Goal: Check status: Check status

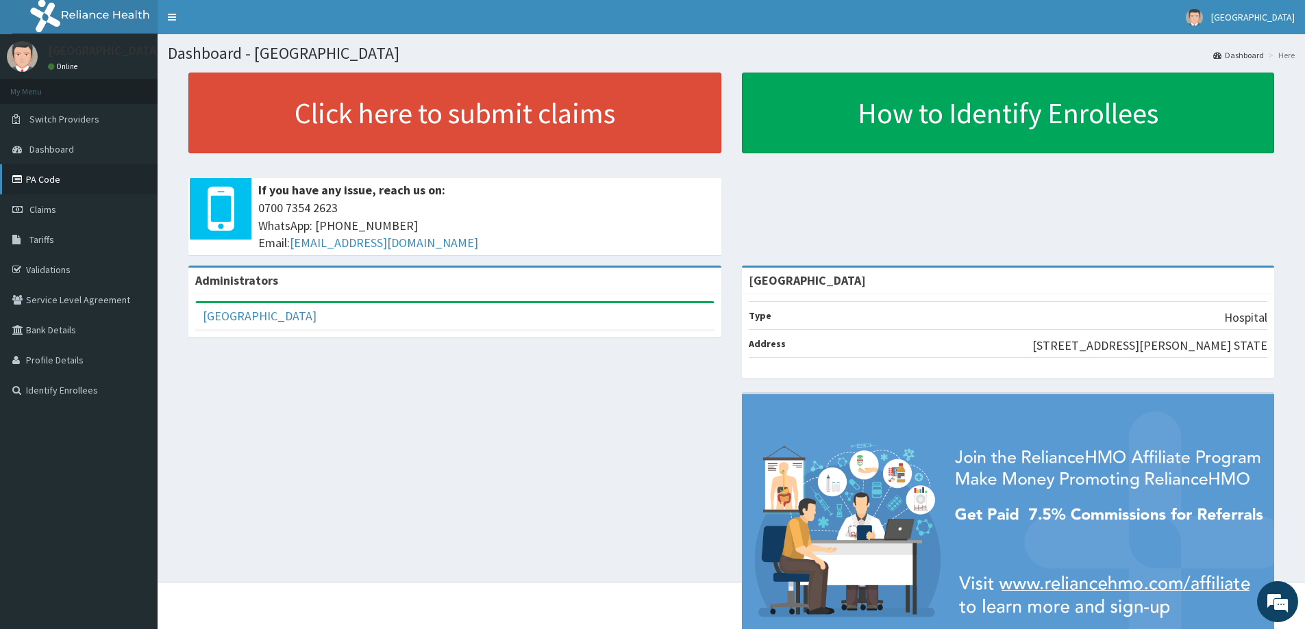
click at [36, 179] on link "PA Code" at bounding box center [79, 179] width 158 height 30
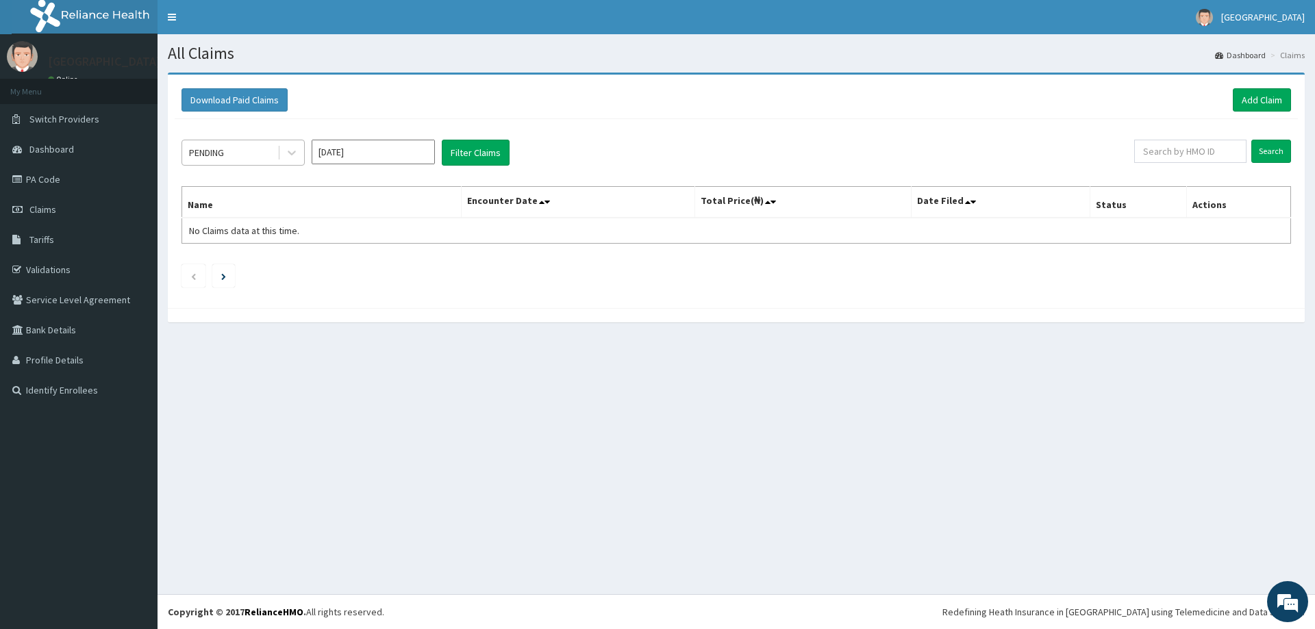
click at [242, 151] on div "PENDING" at bounding box center [229, 153] width 95 height 22
click at [352, 150] on input "[DATE]" at bounding box center [373, 152] width 123 height 25
click at [323, 184] on button "Previous Year" at bounding box center [322, 182] width 7 height 7
click at [373, 267] on div "Aug" at bounding box center [373, 265] width 27 height 25
type input "[DATE]"
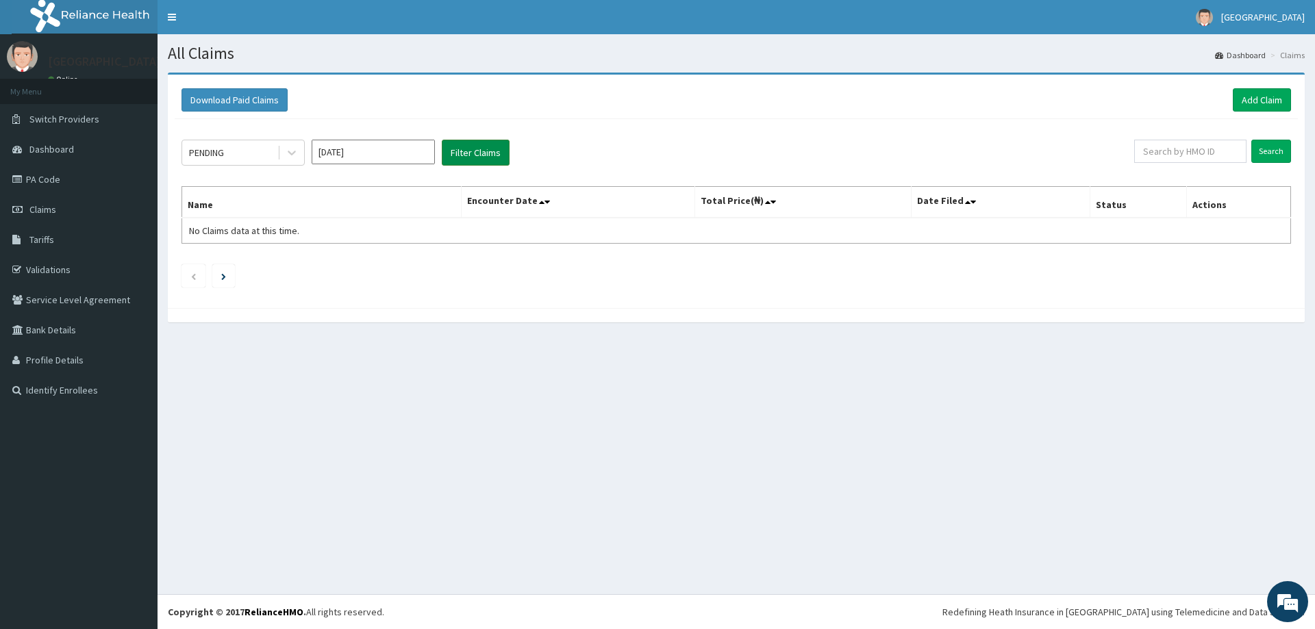
click at [466, 155] on button "Filter Claims" at bounding box center [476, 153] width 68 height 26
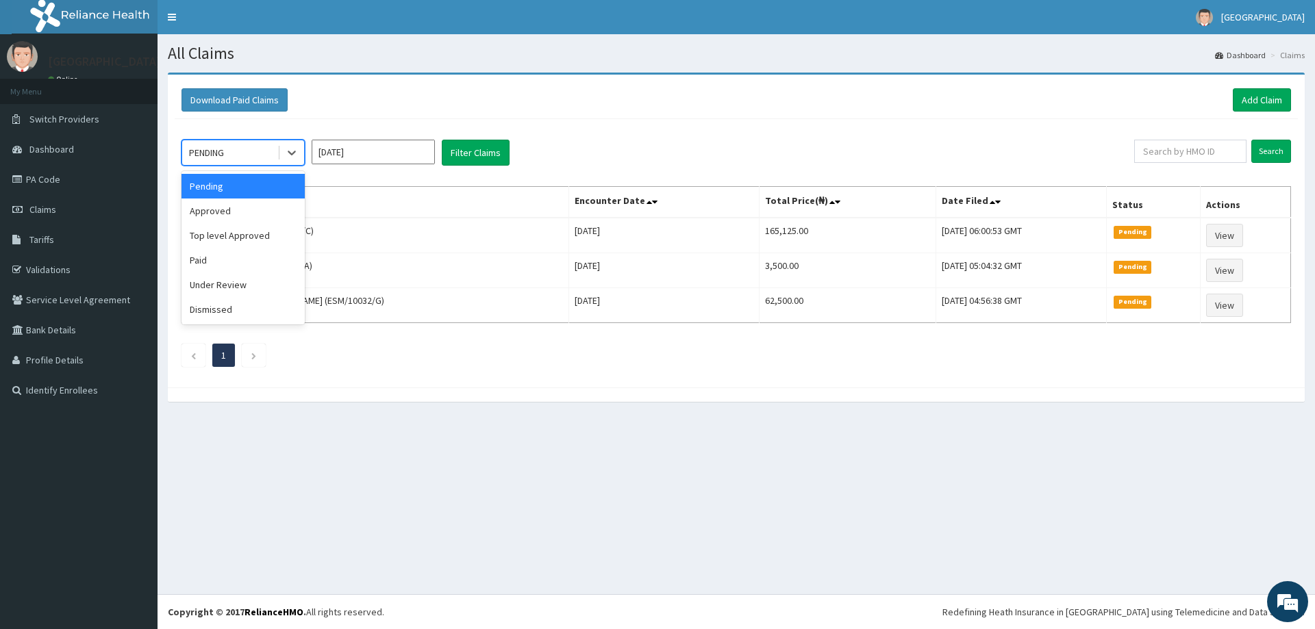
click at [214, 156] on div "PENDING" at bounding box center [206, 153] width 35 height 14
click at [216, 214] on div "Approved" at bounding box center [243, 211] width 123 height 25
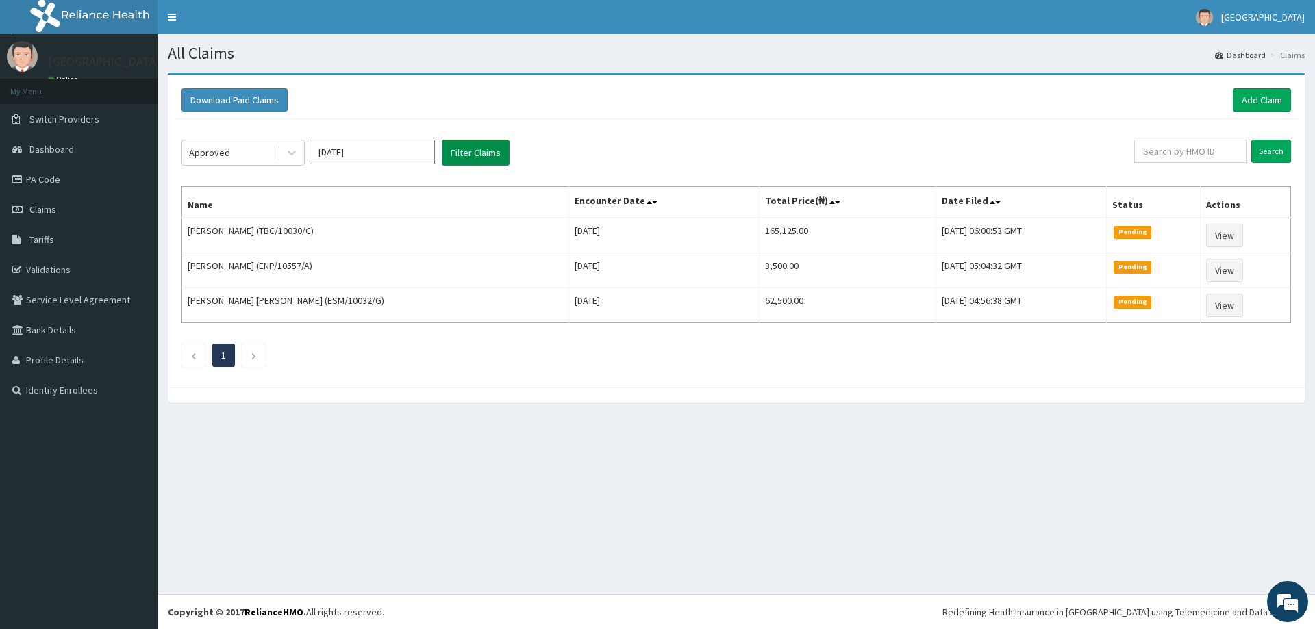
click at [464, 160] on button "Filter Claims" at bounding box center [476, 153] width 68 height 26
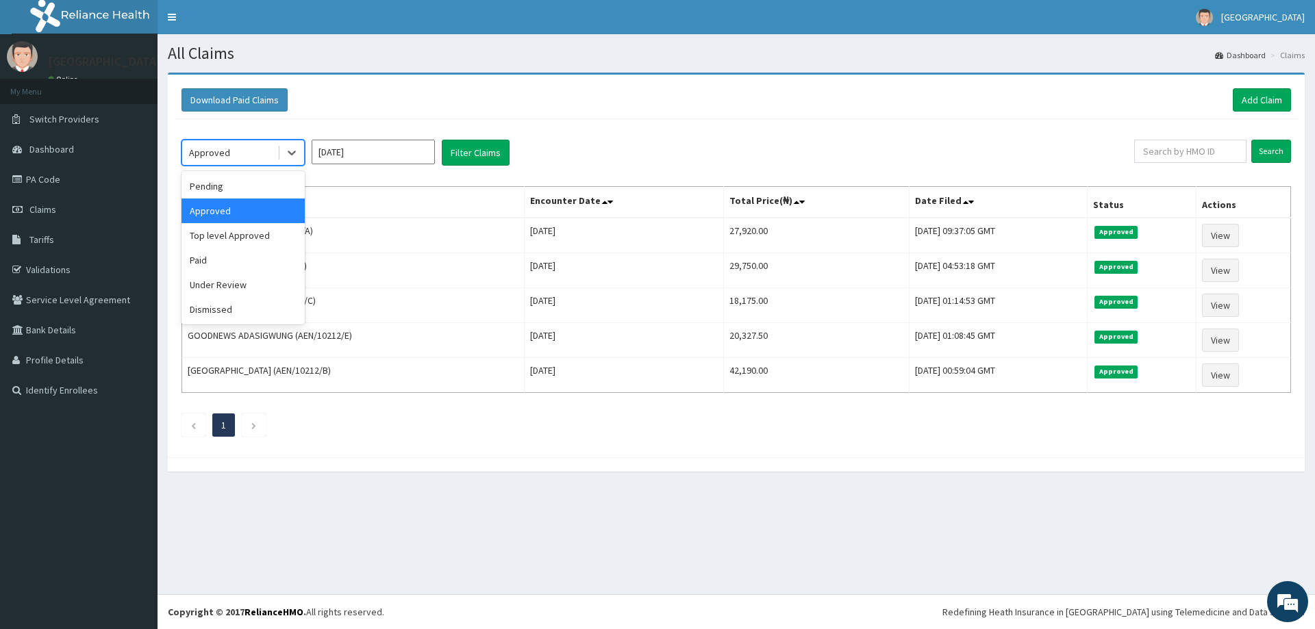
click at [226, 155] on div "Approved" at bounding box center [209, 153] width 41 height 14
click at [221, 264] on div "Paid" at bounding box center [243, 260] width 123 height 25
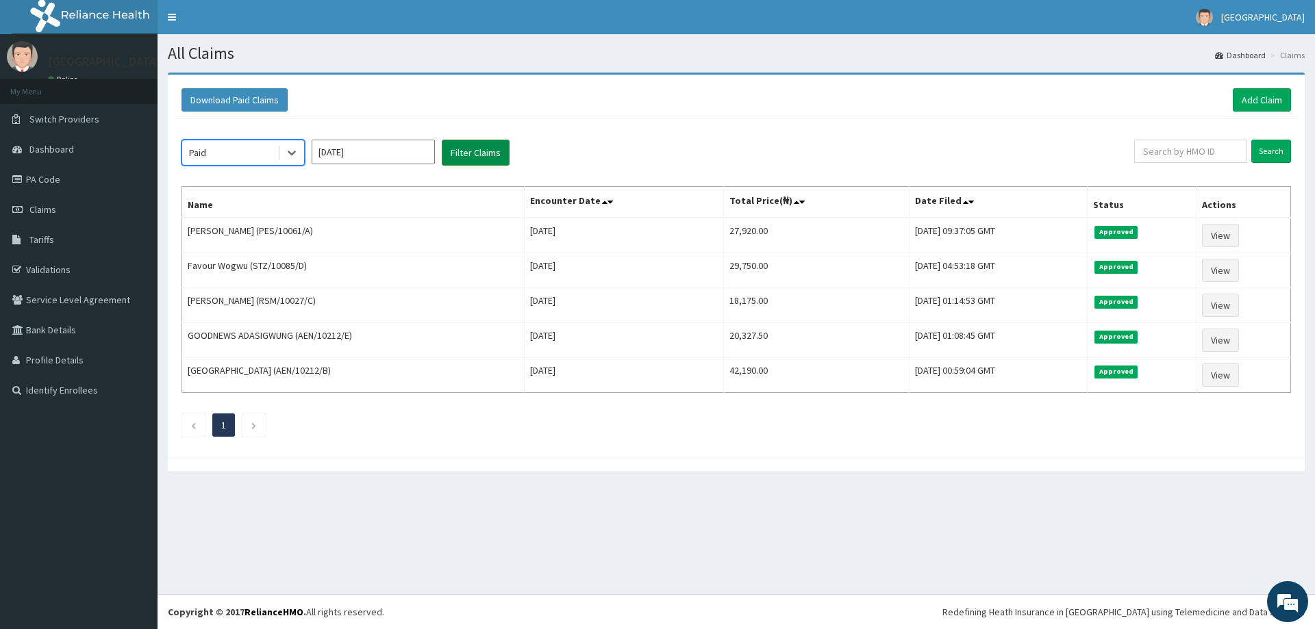
click at [455, 151] on button "Filter Claims" at bounding box center [476, 153] width 68 height 26
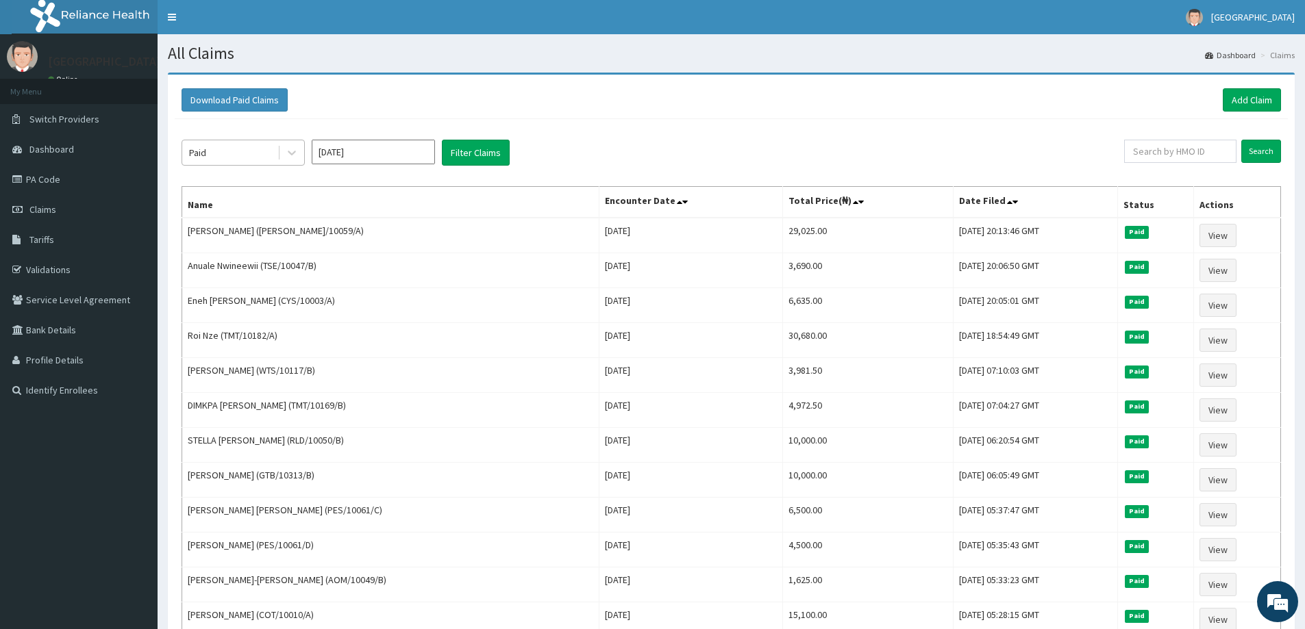
click at [236, 155] on div "Paid" at bounding box center [229, 153] width 95 height 22
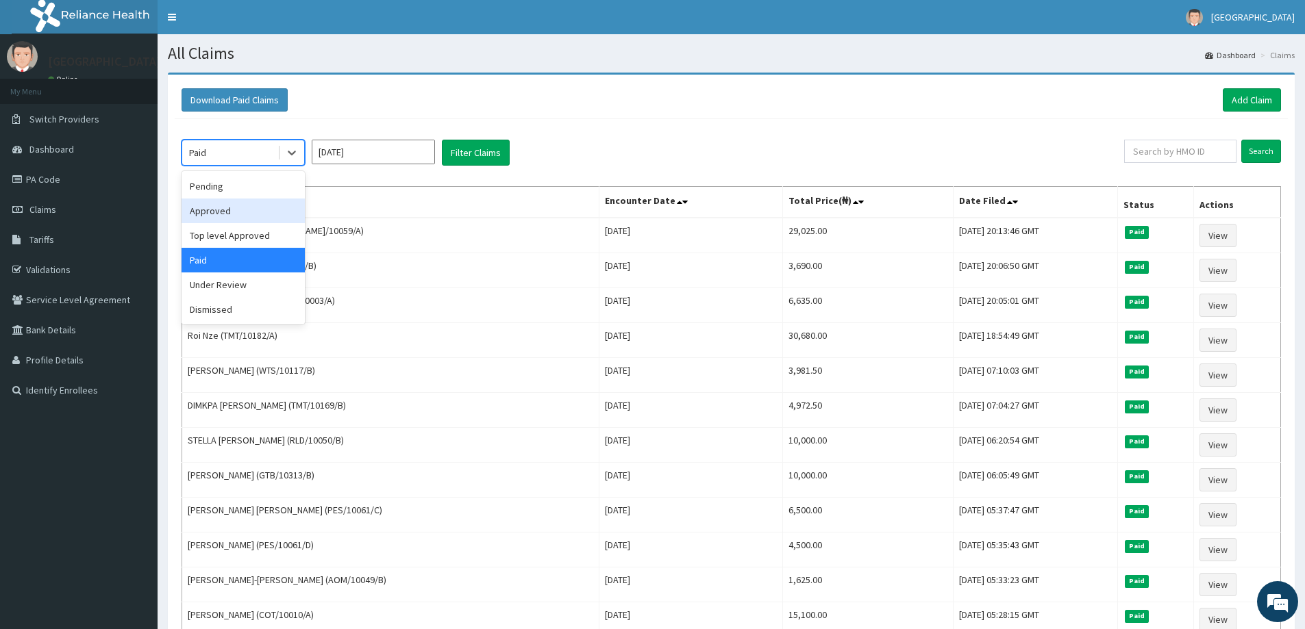
click at [642, 96] on div "Download Paid Claims Add Claim" at bounding box center [731, 99] width 1099 height 23
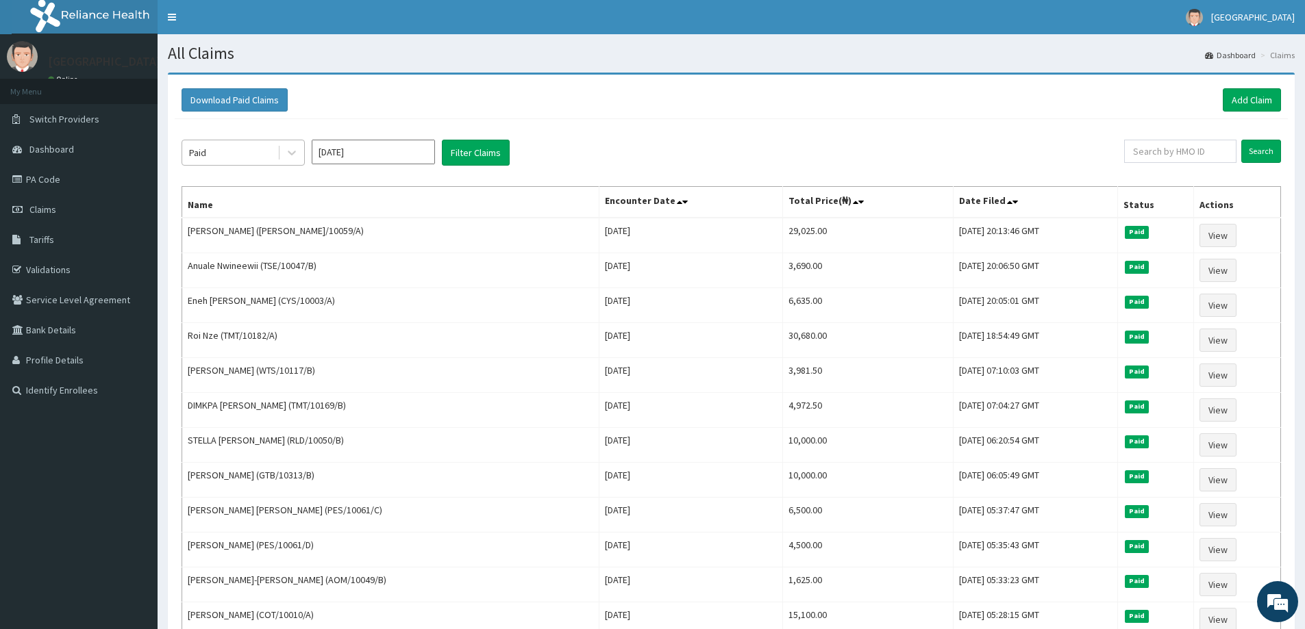
click at [214, 148] on div "Paid" at bounding box center [229, 153] width 95 height 22
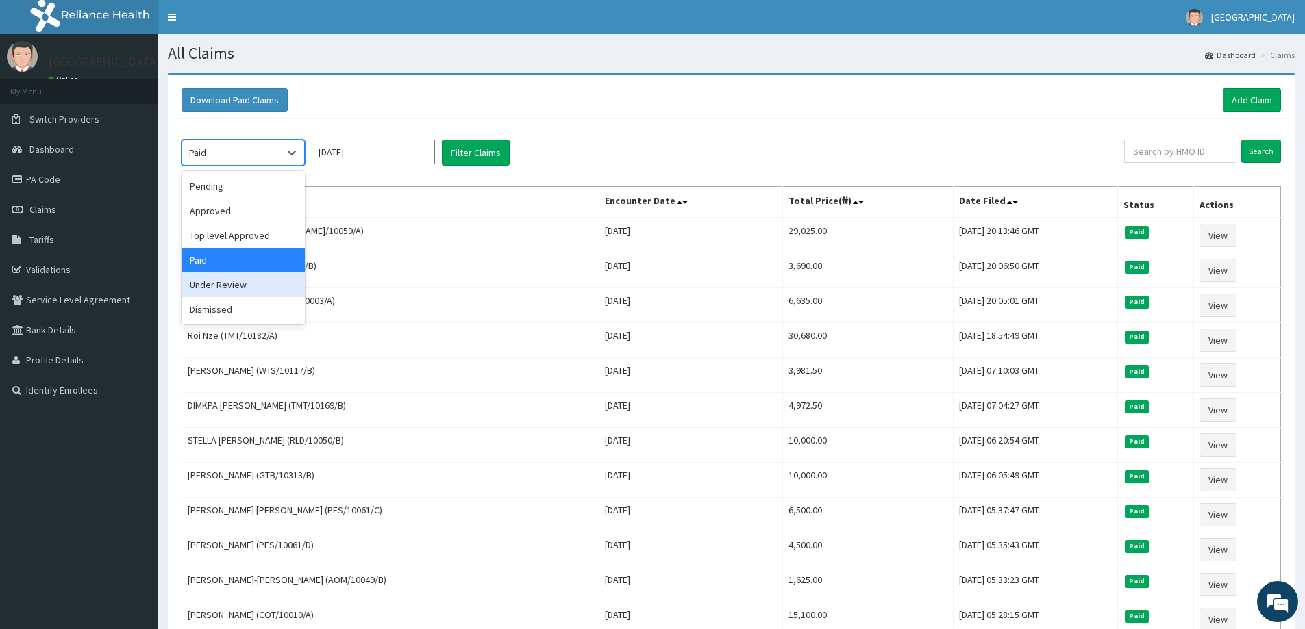
click at [220, 281] on div "Under Review" at bounding box center [243, 285] width 123 height 25
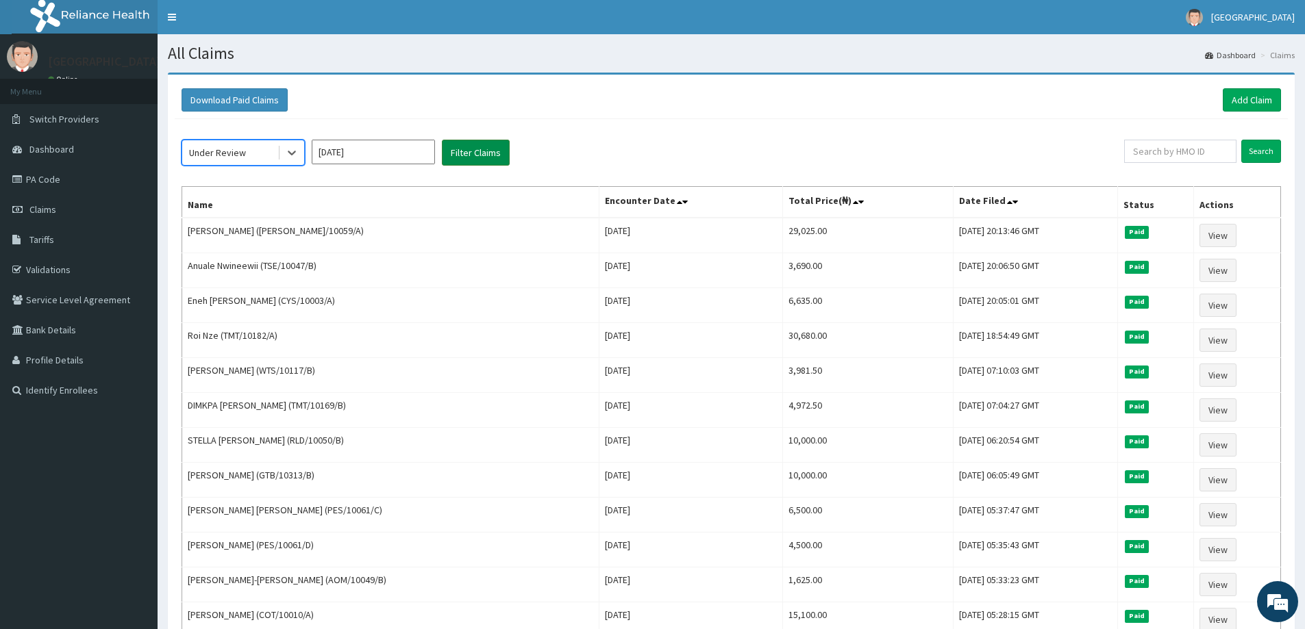
click at [479, 156] on button "Filter Claims" at bounding box center [476, 153] width 68 height 26
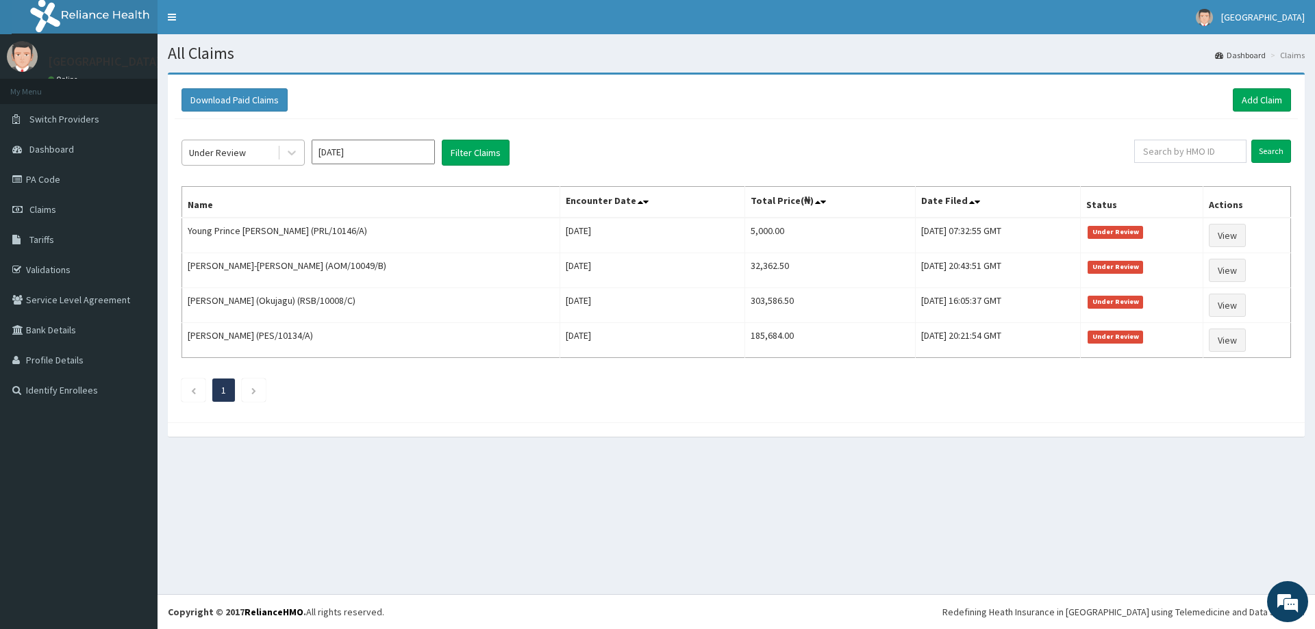
click at [225, 154] on div "Under Review" at bounding box center [217, 153] width 57 height 14
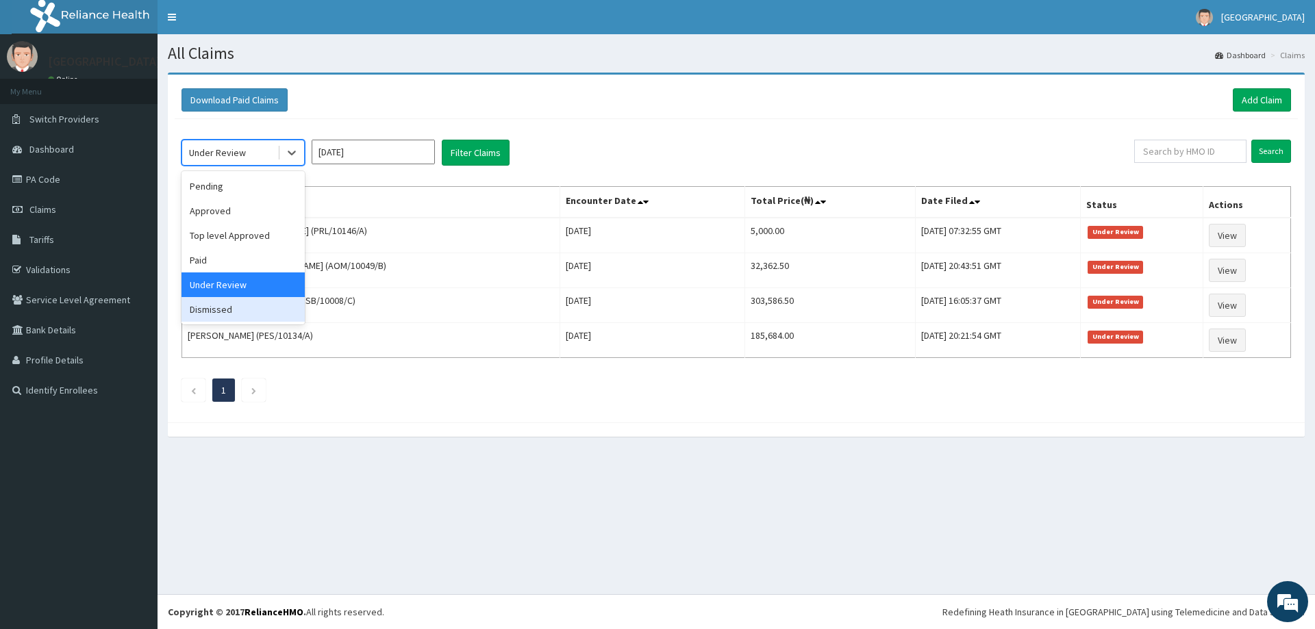
click at [236, 316] on div "Dismissed" at bounding box center [243, 309] width 123 height 25
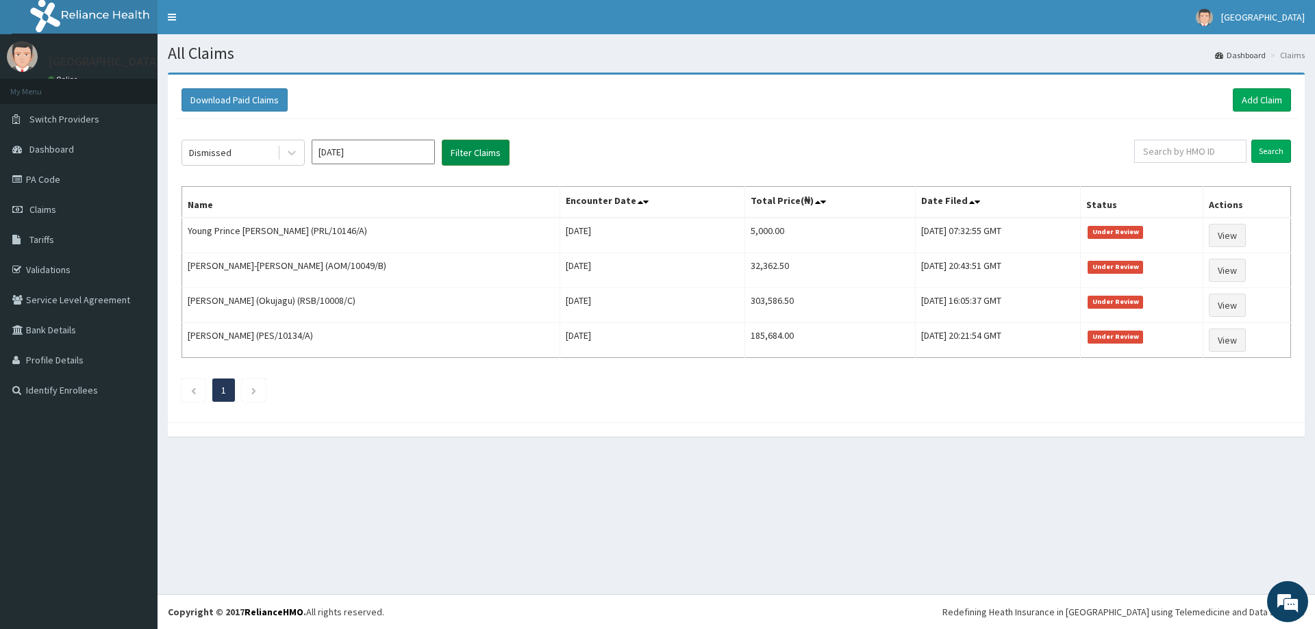
click at [471, 157] on button "Filter Claims" at bounding box center [476, 153] width 68 height 26
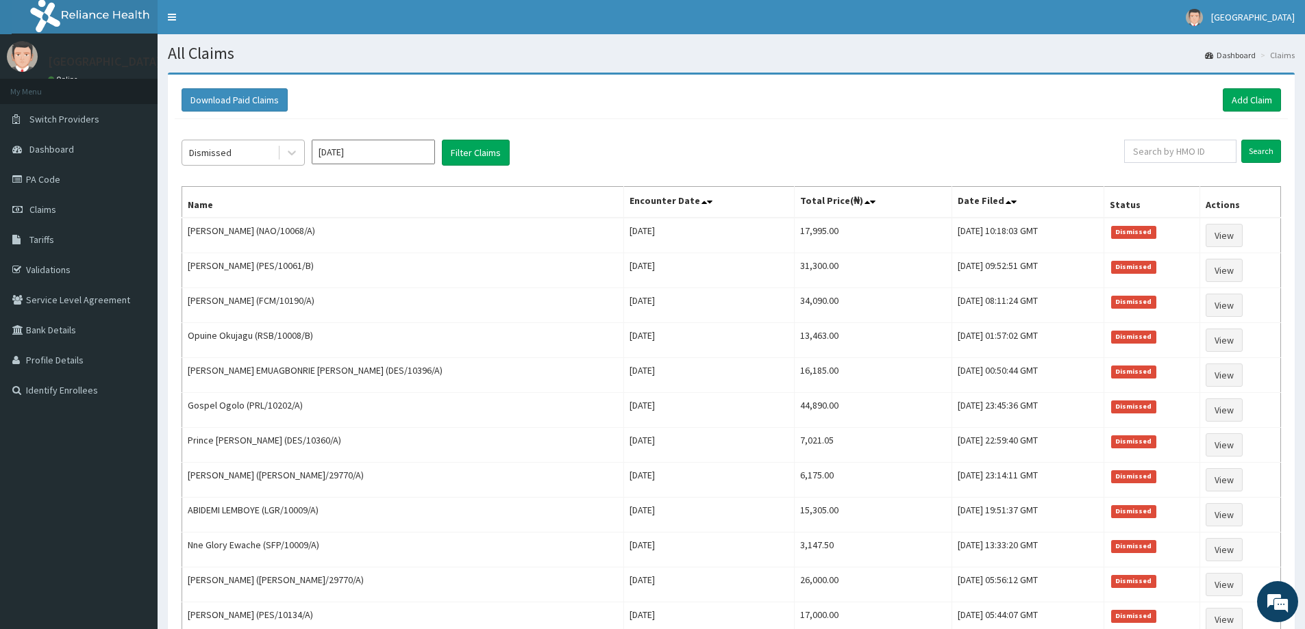
click at [229, 145] on div "Dismissed" at bounding box center [229, 153] width 95 height 22
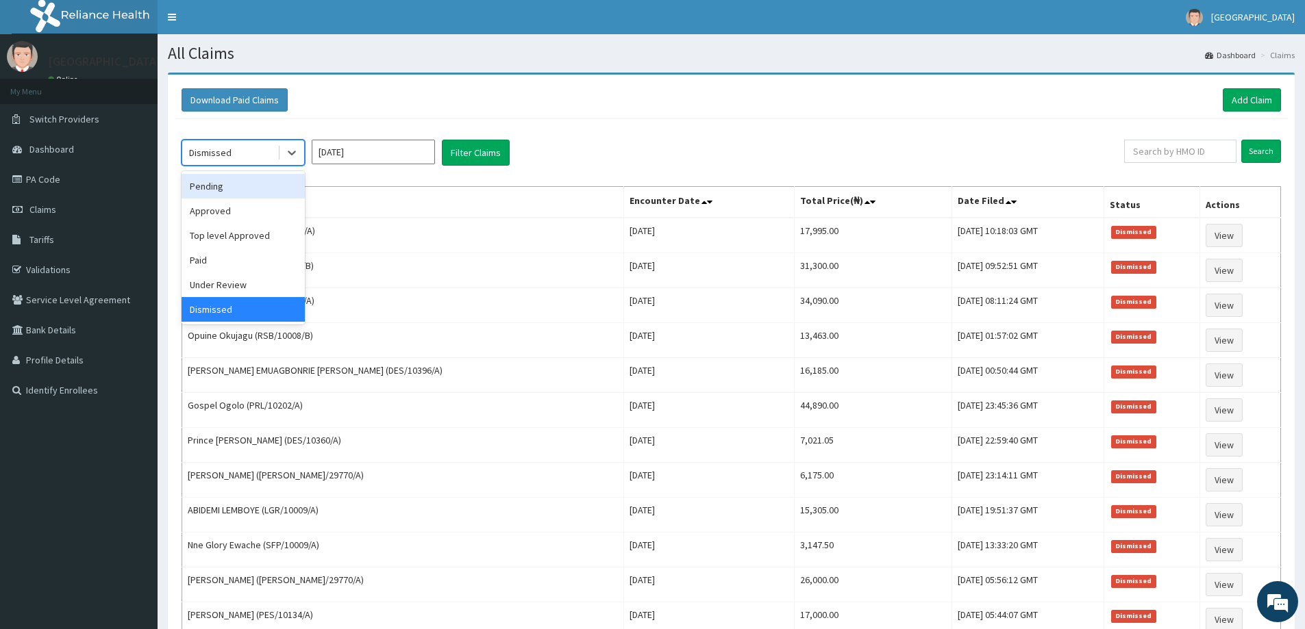
click at [216, 186] on div "Pending" at bounding box center [243, 186] width 123 height 25
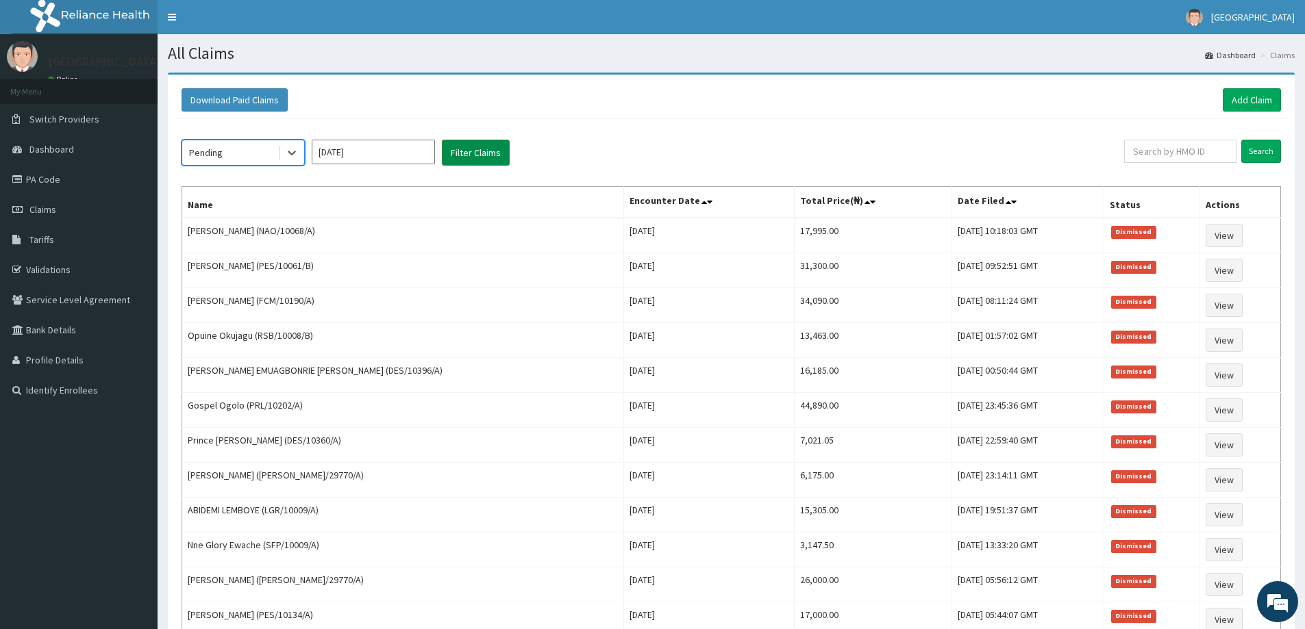
click at [477, 150] on button "Filter Claims" at bounding box center [476, 153] width 68 height 26
